Goal: Find contact information: Find contact information

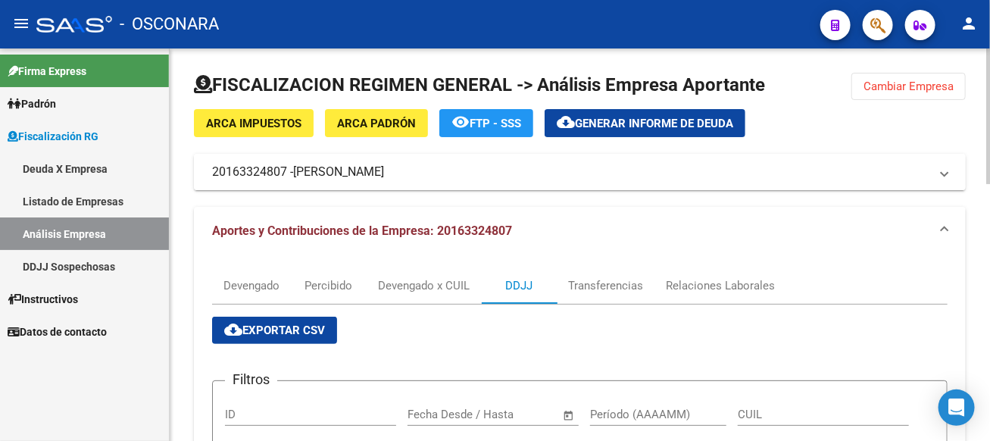
click at [246, 172] on mat-panel-title "20163324807 - [PERSON_NAME]" at bounding box center [570, 172] width 717 height 17
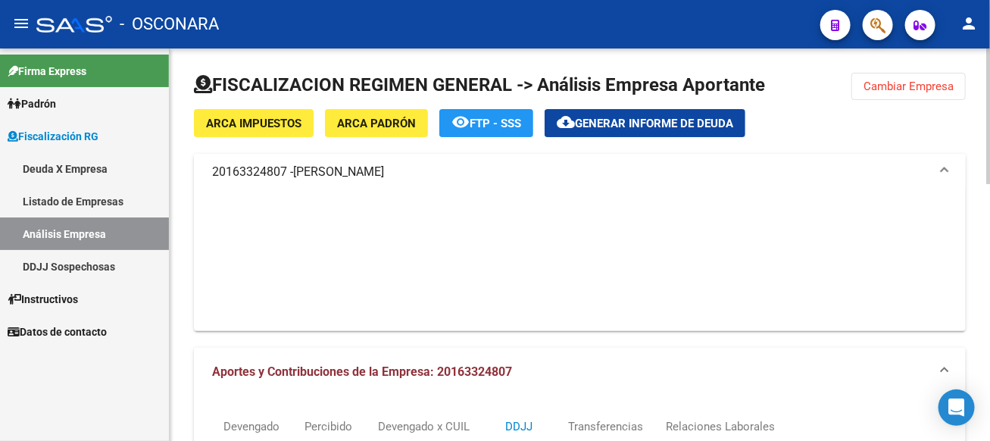
click at [246, 172] on mat-panel-title "20163324807 - [PERSON_NAME]" at bounding box center [570, 172] width 717 height 17
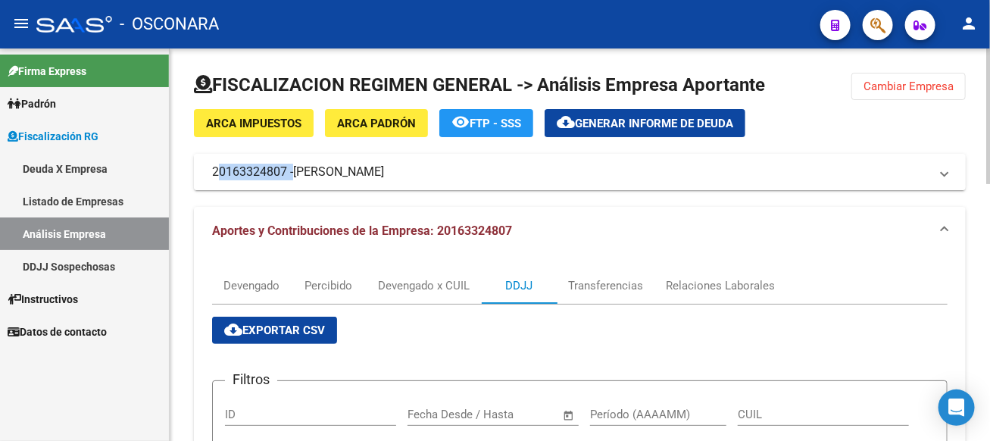
copy mat-panel-title "20163324807"
click at [878, 161] on mat-expansion-panel-header "20163324807 - [PERSON_NAME]" at bounding box center [580, 172] width 772 height 36
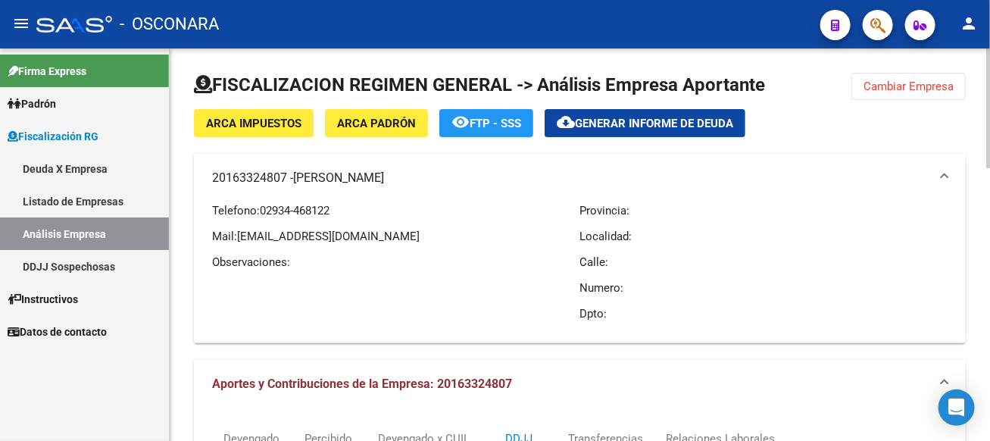
click at [356, 237] on span "[EMAIL_ADDRESS][DOMAIN_NAME]" at bounding box center [328, 236] width 182 height 14
click at [283, 238] on span "[EMAIL_ADDRESS][DOMAIN_NAME]" at bounding box center [328, 236] width 182 height 14
drag, startPoint x: 240, startPoint y: 238, endPoint x: 385, endPoint y: 242, distance: 145.4
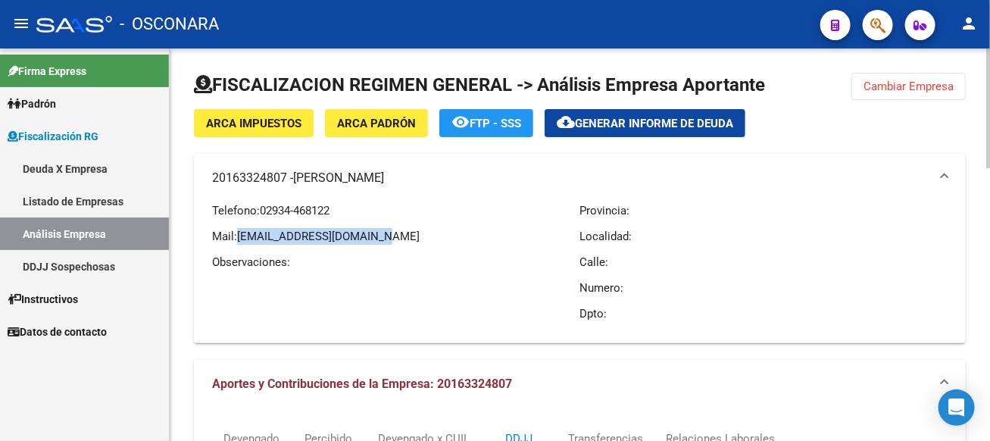
click at [385, 242] on p "Mail: [EMAIL_ADDRESS][DOMAIN_NAME]" at bounding box center [396, 236] width 368 height 17
copy span "[EMAIL_ADDRESS][DOMAIN_NAME]"
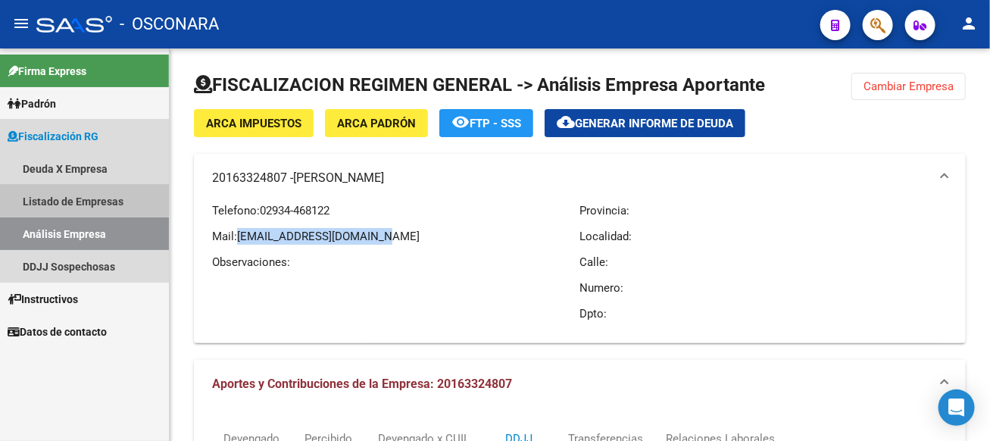
click at [64, 199] on link "Listado de Empresas" at bounding box center [84, 201] width 169 height 33
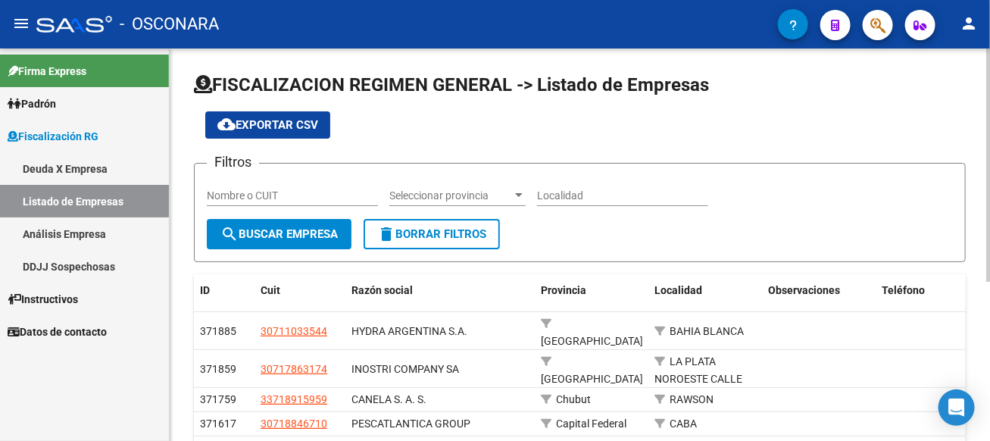
click at [423, 198] on span "Seleccionar provincia" at bounding box center [450, 195] width 123 height 13
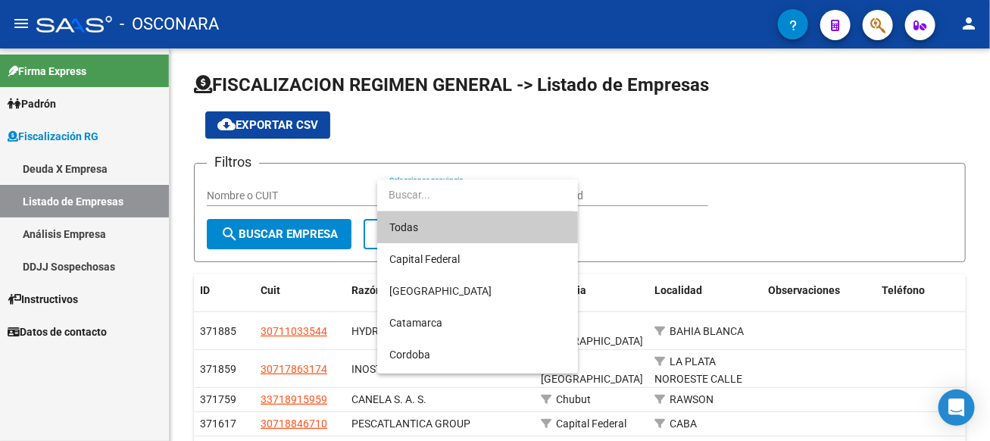
click at [678, 227] on div at bounding box center [495, 220] width 990 height 441
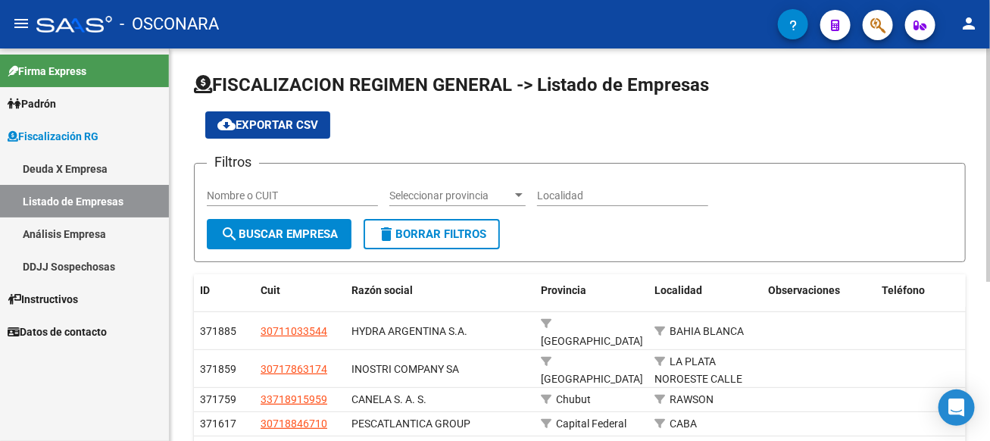
click at [288, 118] on span "cloud_download Exportar CSV" at bounding box center [267, 125] width 101 height 14
